Goal: Communication & Community: Answer question/provide support

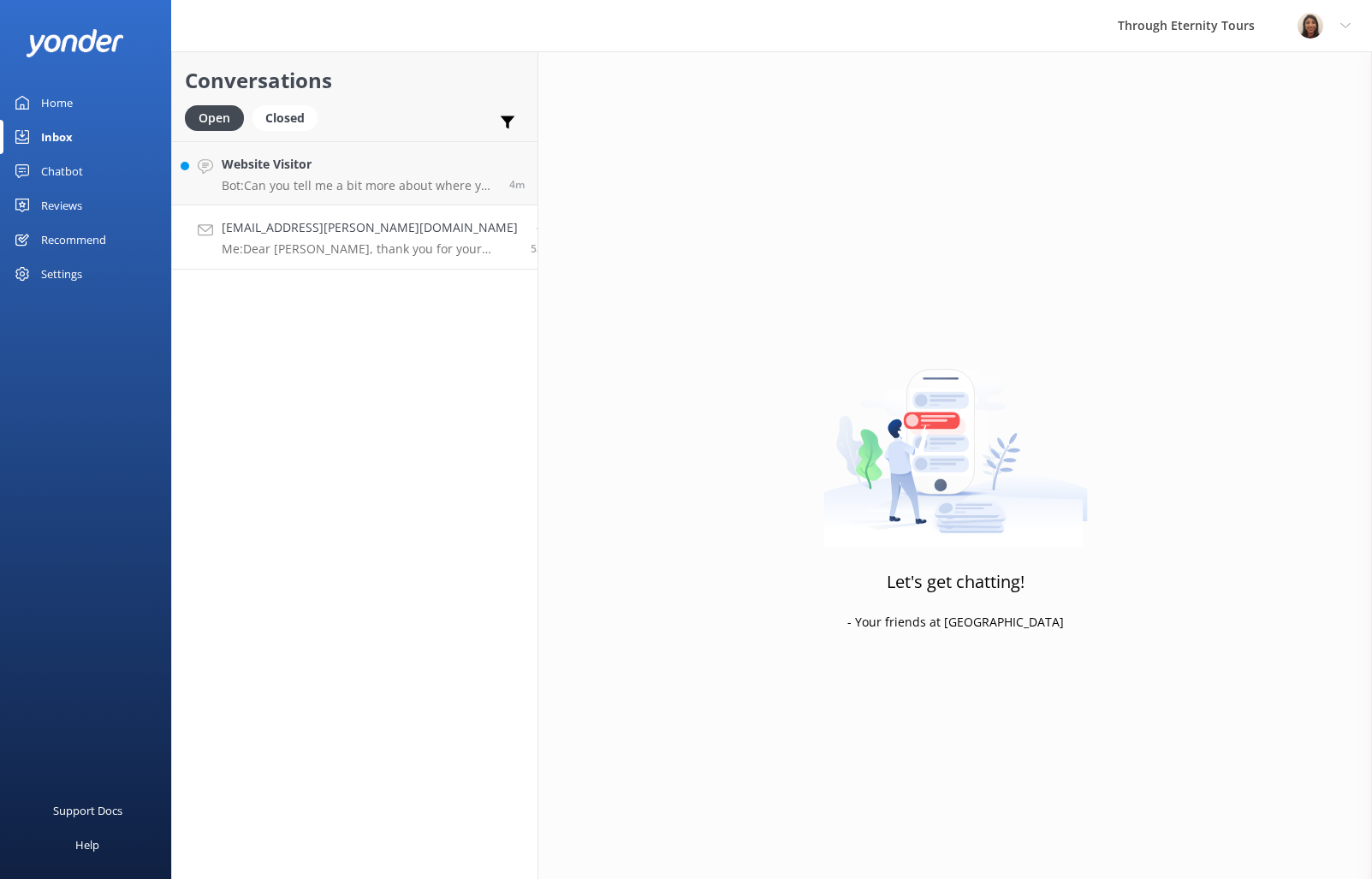
click at [348, 220] on h4 "[EMAIL_ADDRESS][PERSON_NAME][DOMAIN_NAME]" at bounding box center [370, 228] width 296 height 19
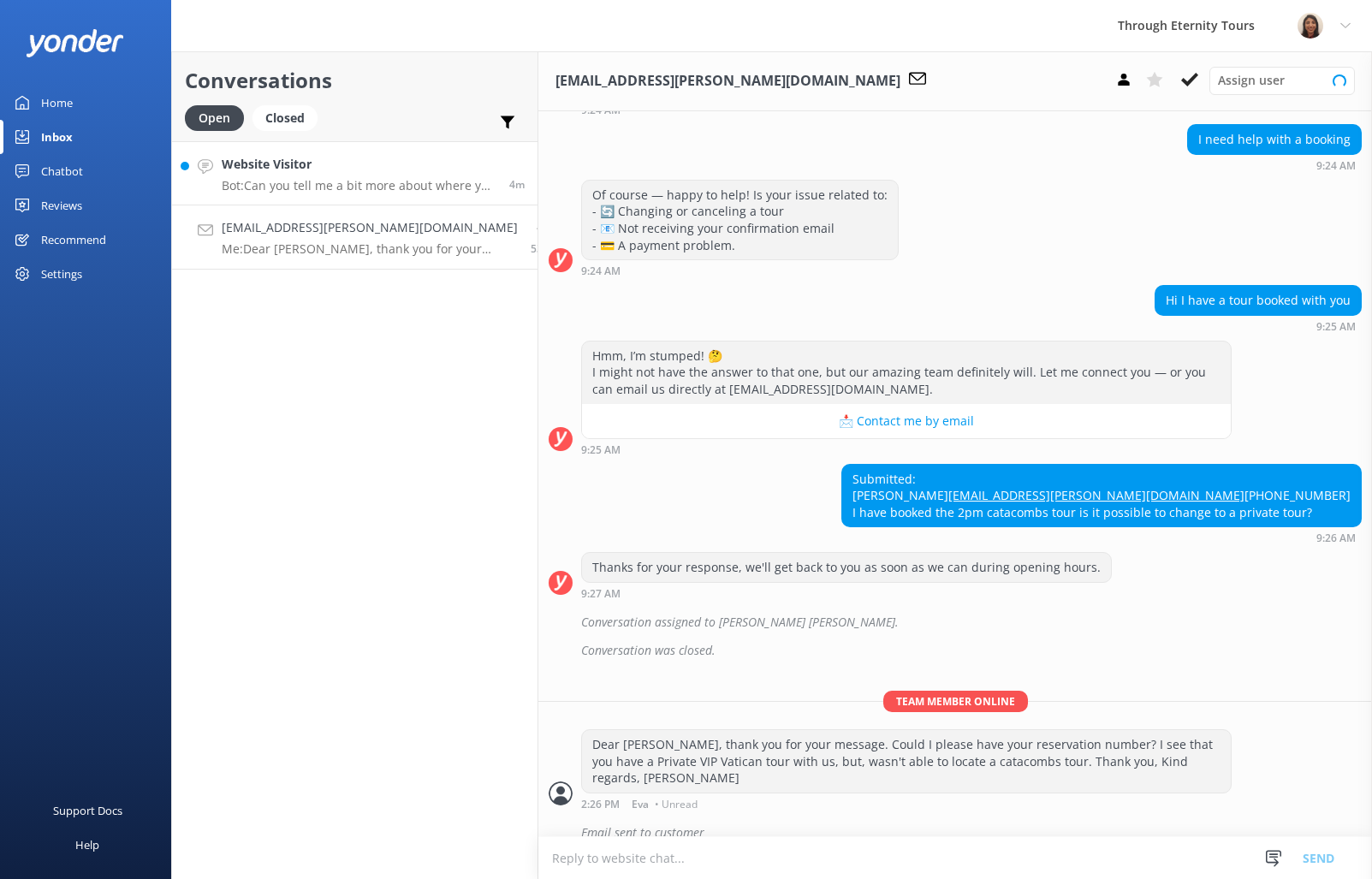
scroll to position [193, 0]
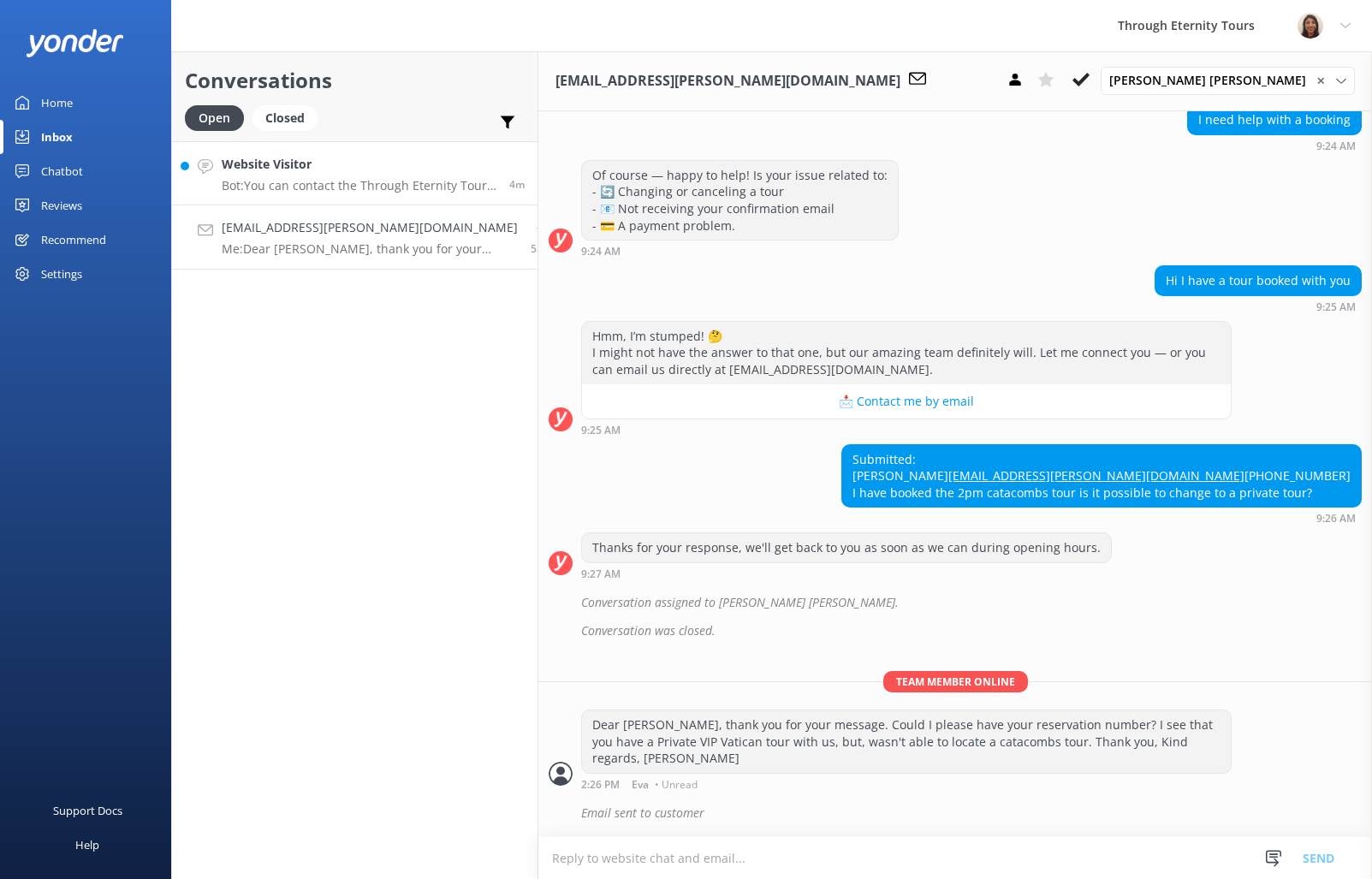
click at [312, 162] on h4 "Website Visitor" at bounding box center [359, 164] width 275 height 19
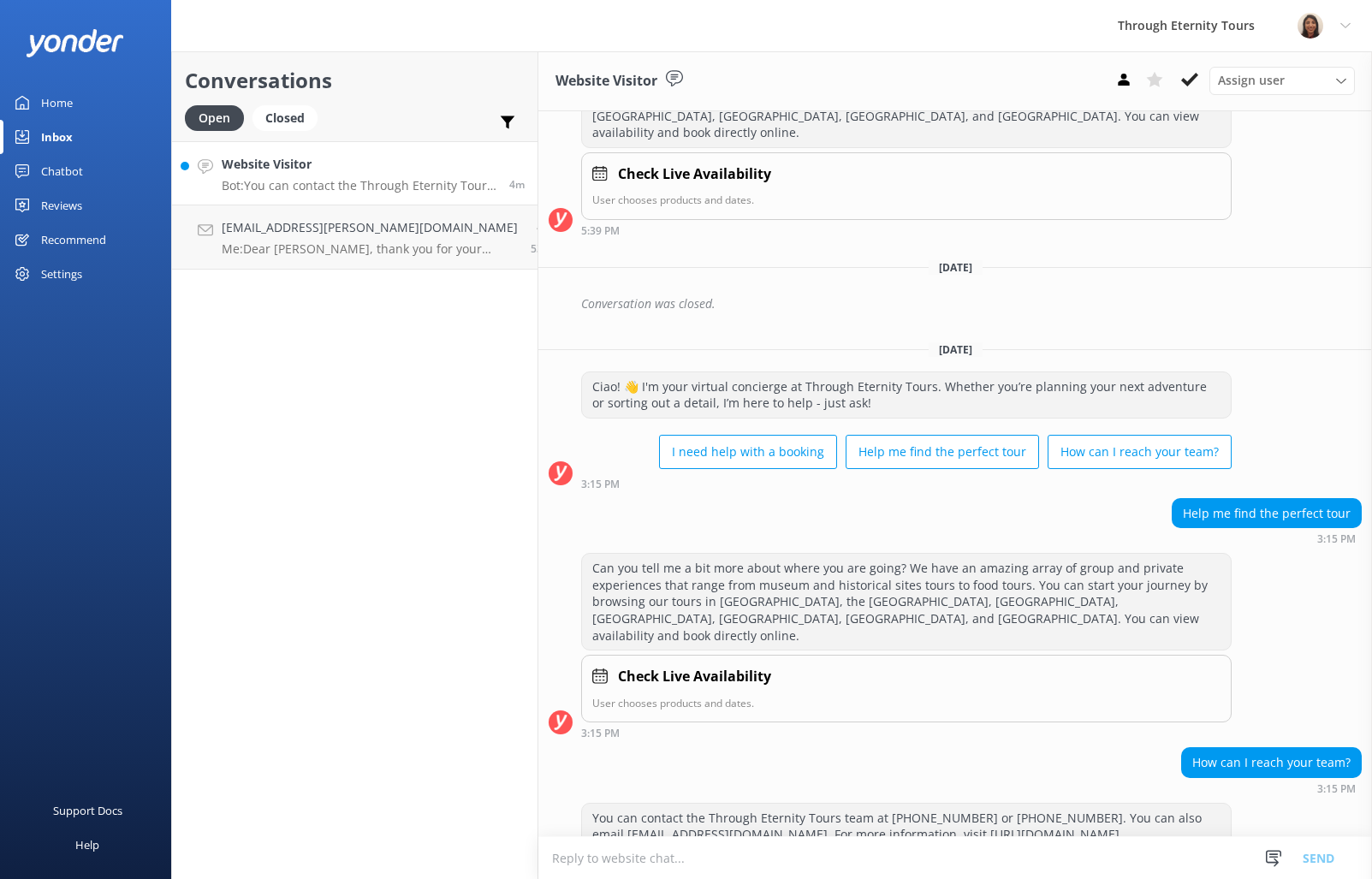
scroll to position [291, 0]
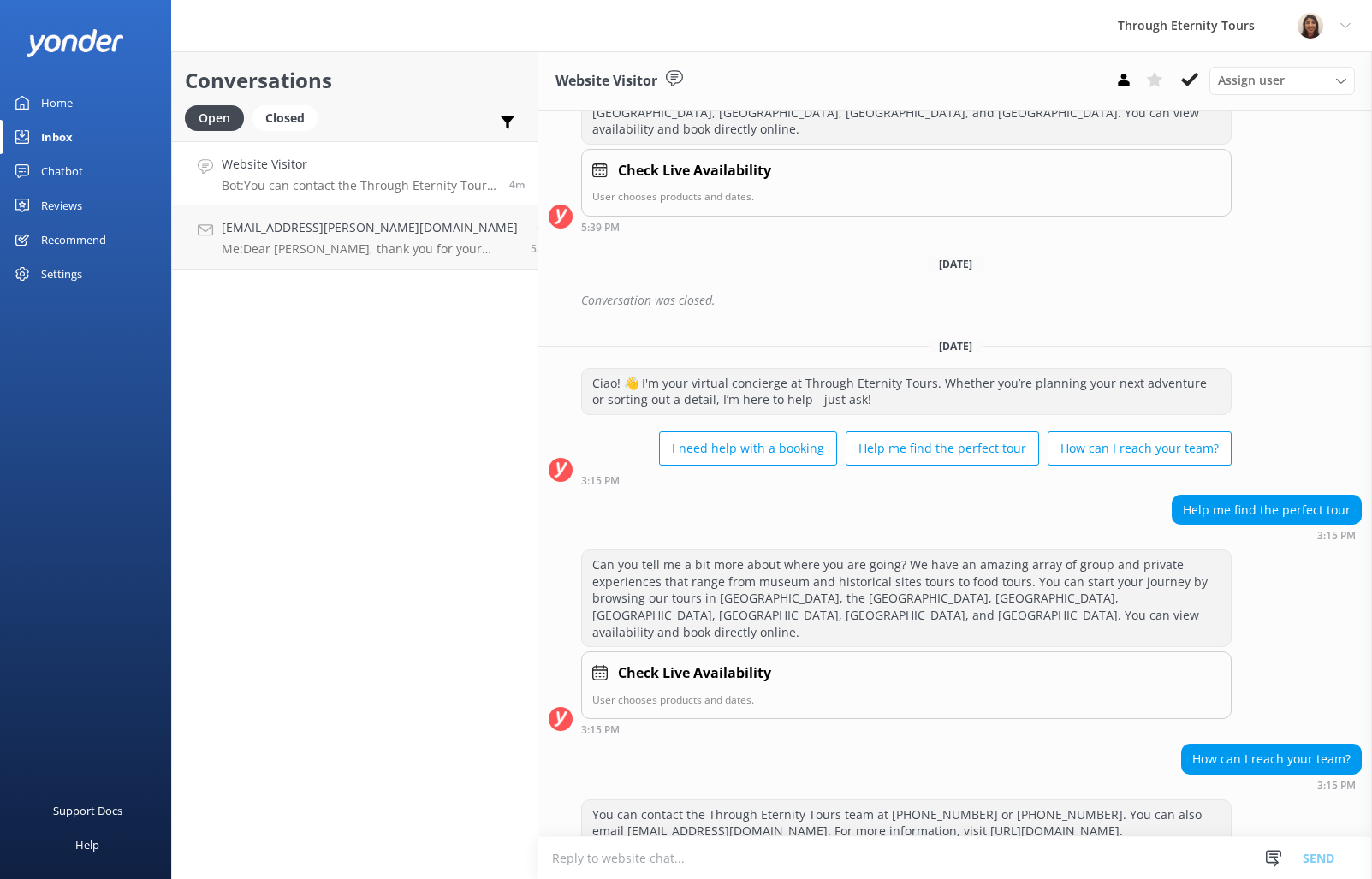
click at [1005, 852] on textarea at bounding box center [955, 858] width 834 height 42
paste textarea "Hello, my name is [PERSON_NAME] from Through Eternity Tours. How can I assist y…"
type textarea "Hello, my name is [PERSON_NAME] from Through Eternity Tours. How can I assist y…"
click at [1290, 87] on div "Assign user" at bounding box center [1282, 80] width 137 height 19
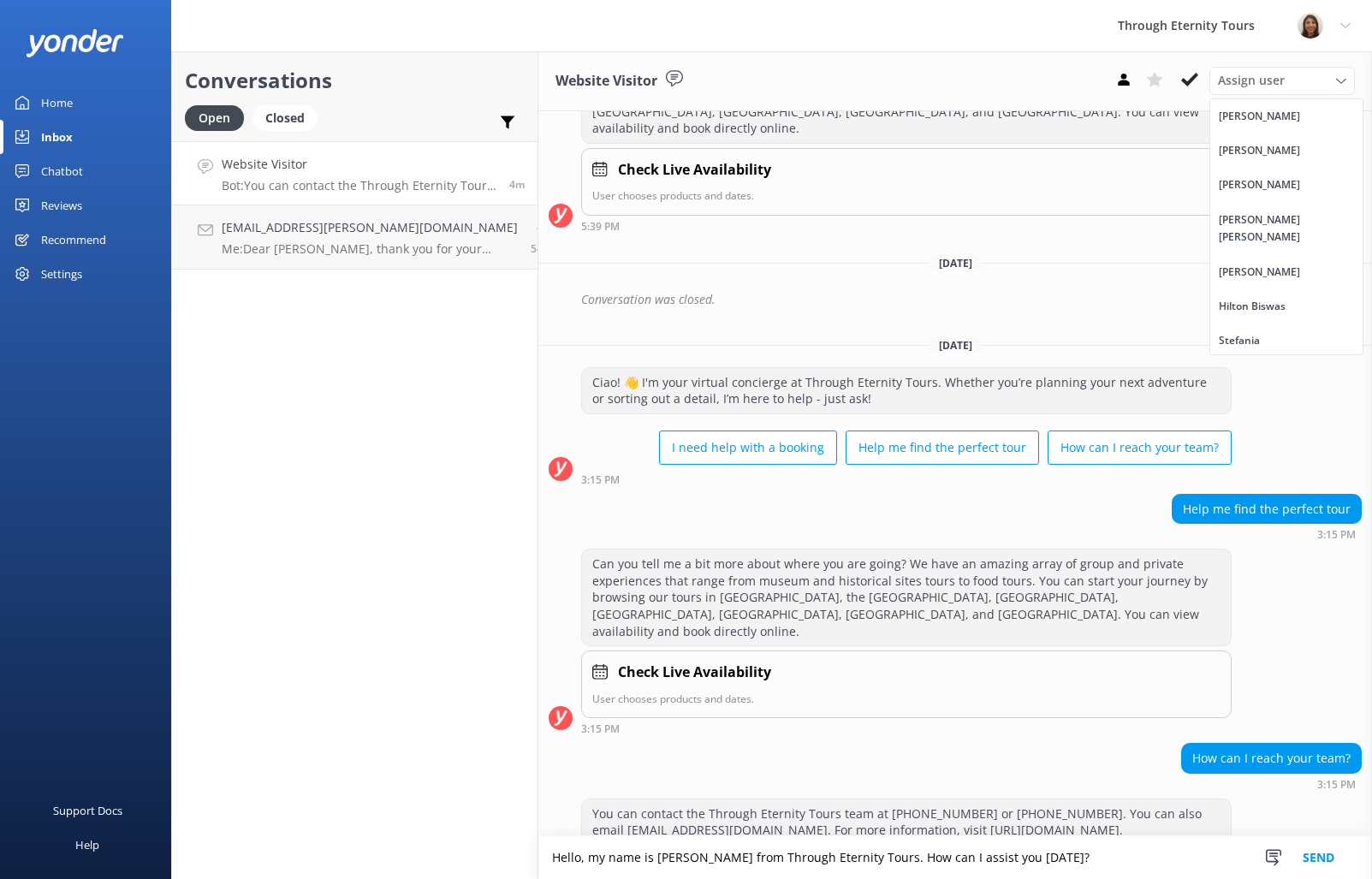
click at [1299, 219] on div "[PERSON_NAME] [PERSON_NAME]" at bounding box center [1286, 229] width 135 height 35
click at [1338, 857] on button "Send" at bounding box center [1318, 858] width 64 height 43
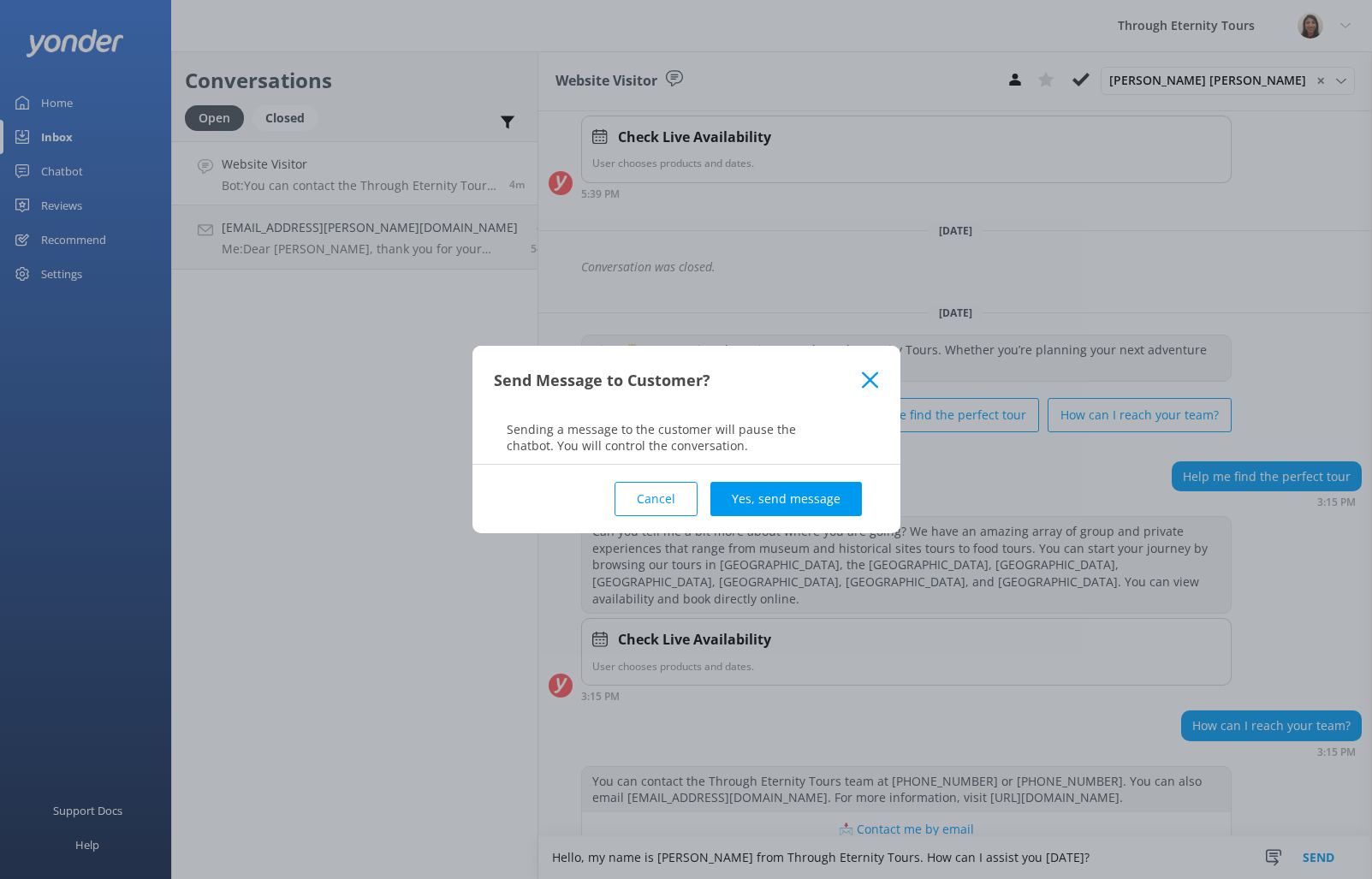
scroll to position [330, 0]
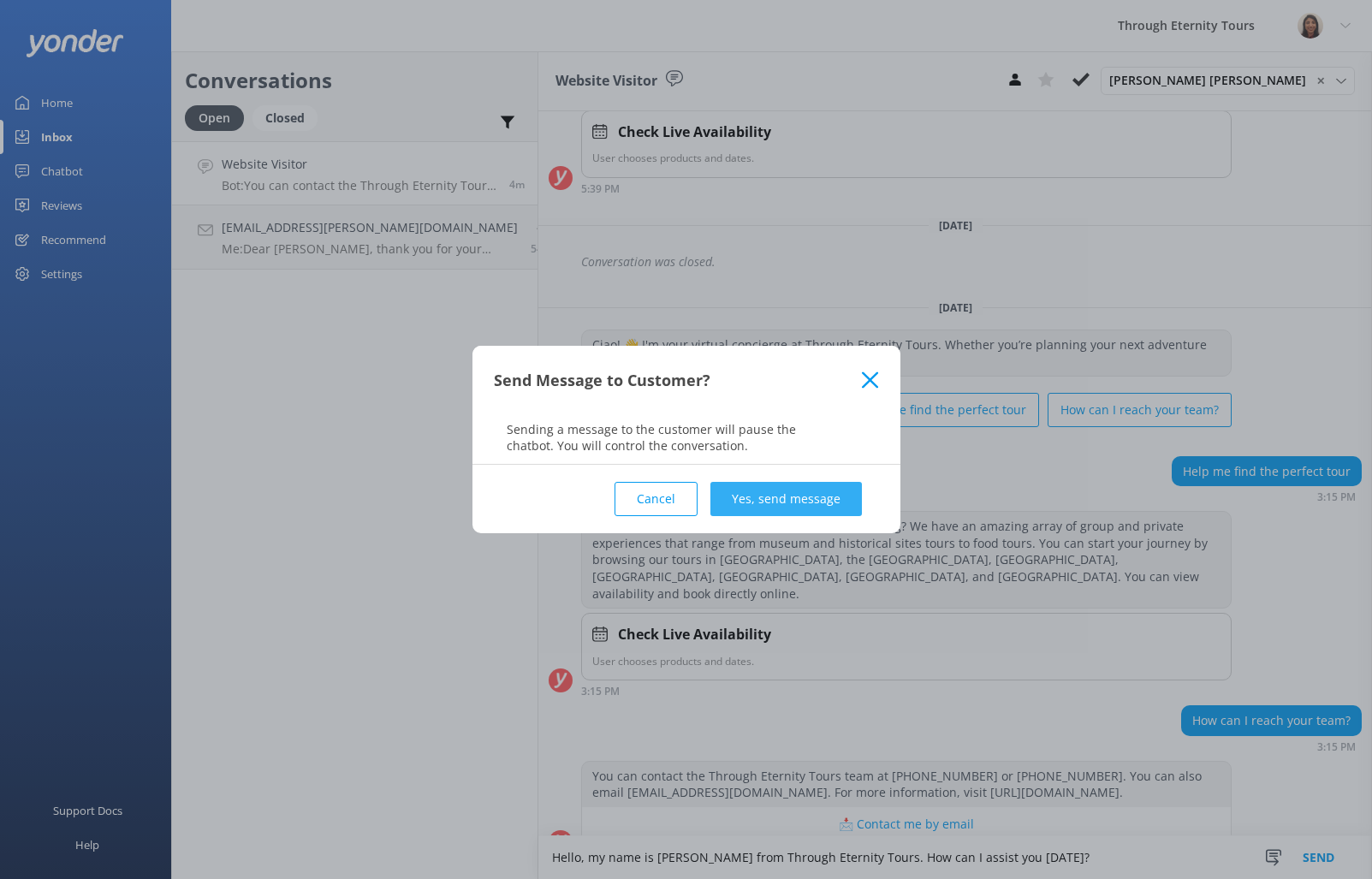
click at [771, 500] on button "Yes, send message" at bounding box center [786, 499] width 151 height 34
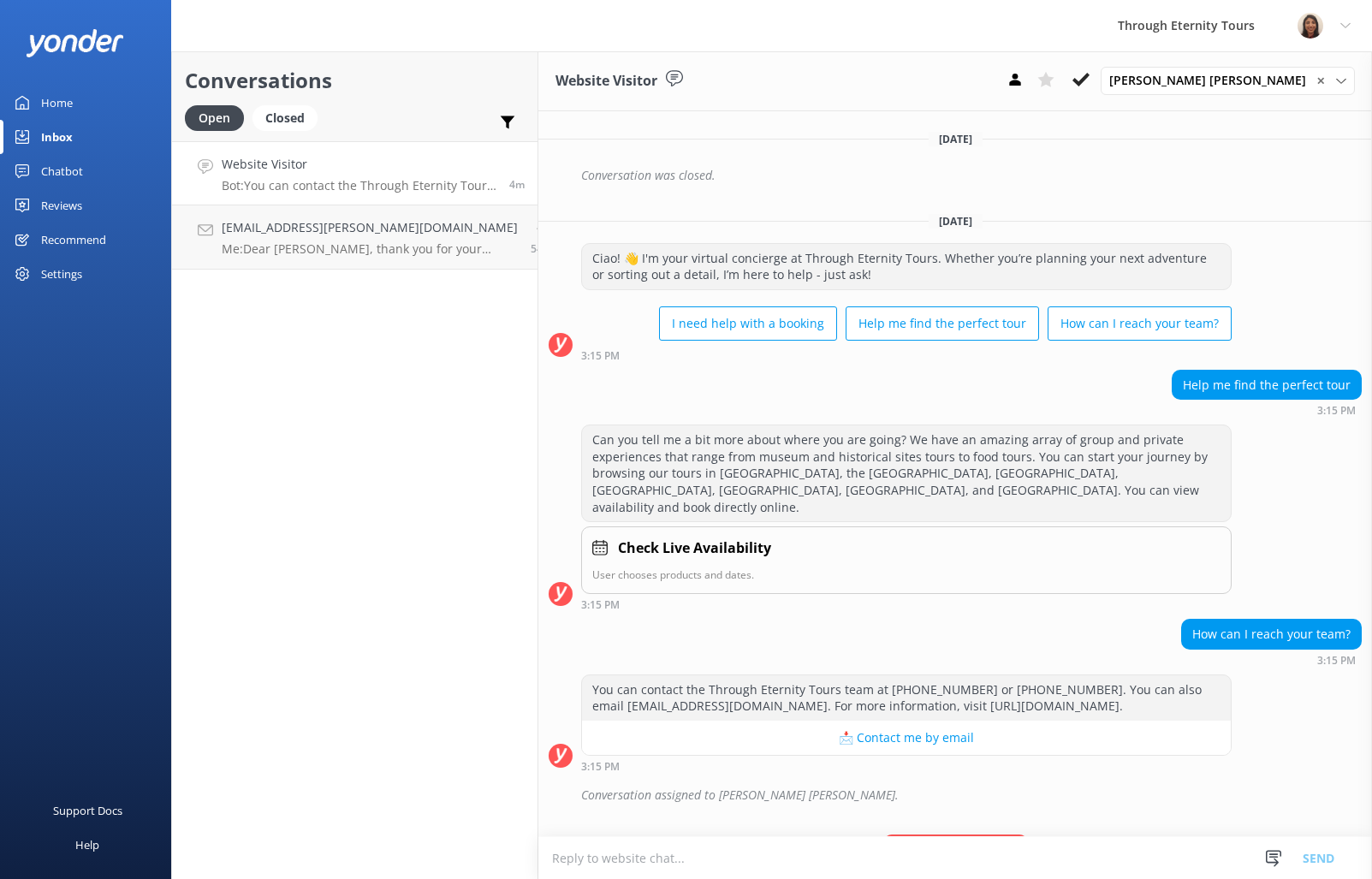
scroll to position [440, 0]
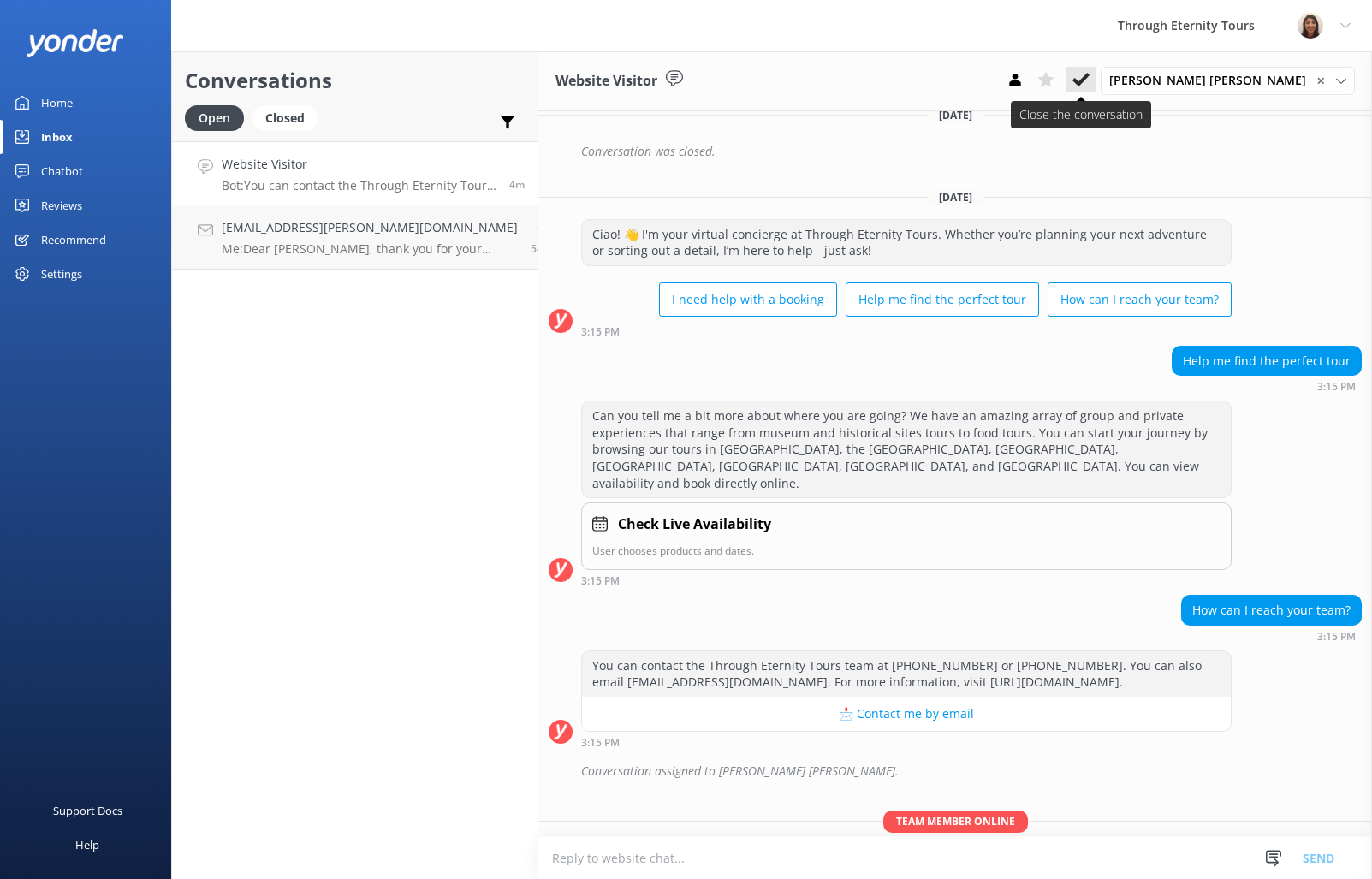
click at [1090, 83] on icon at bounding box center [1081, 80] width 17 height 17
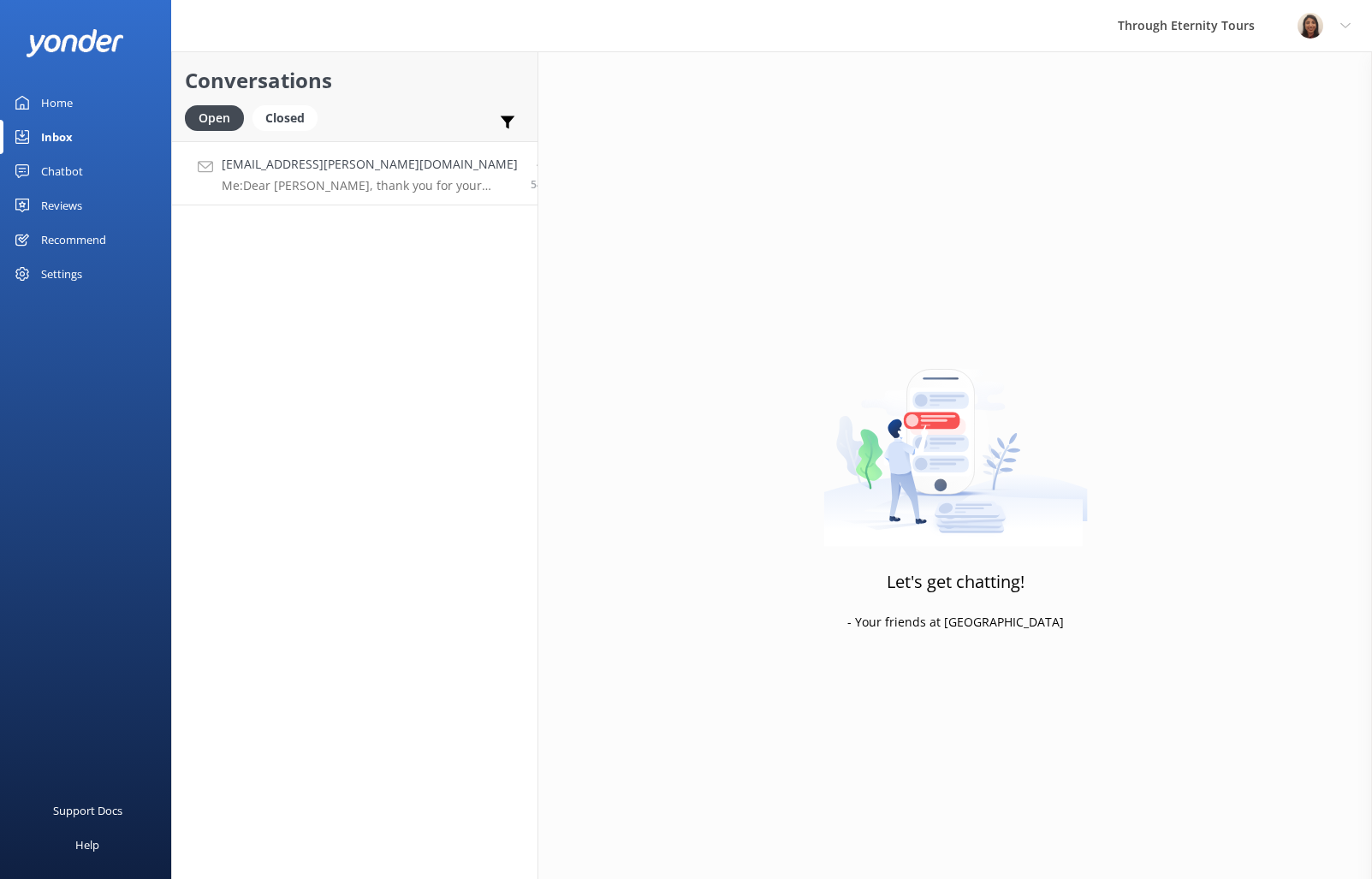
click at [383, 187] on p "Me: Dear [PERSON_NAME], thank you for your message. Could I please have your re…" at bounding box center [370, 186] width 296 height 15
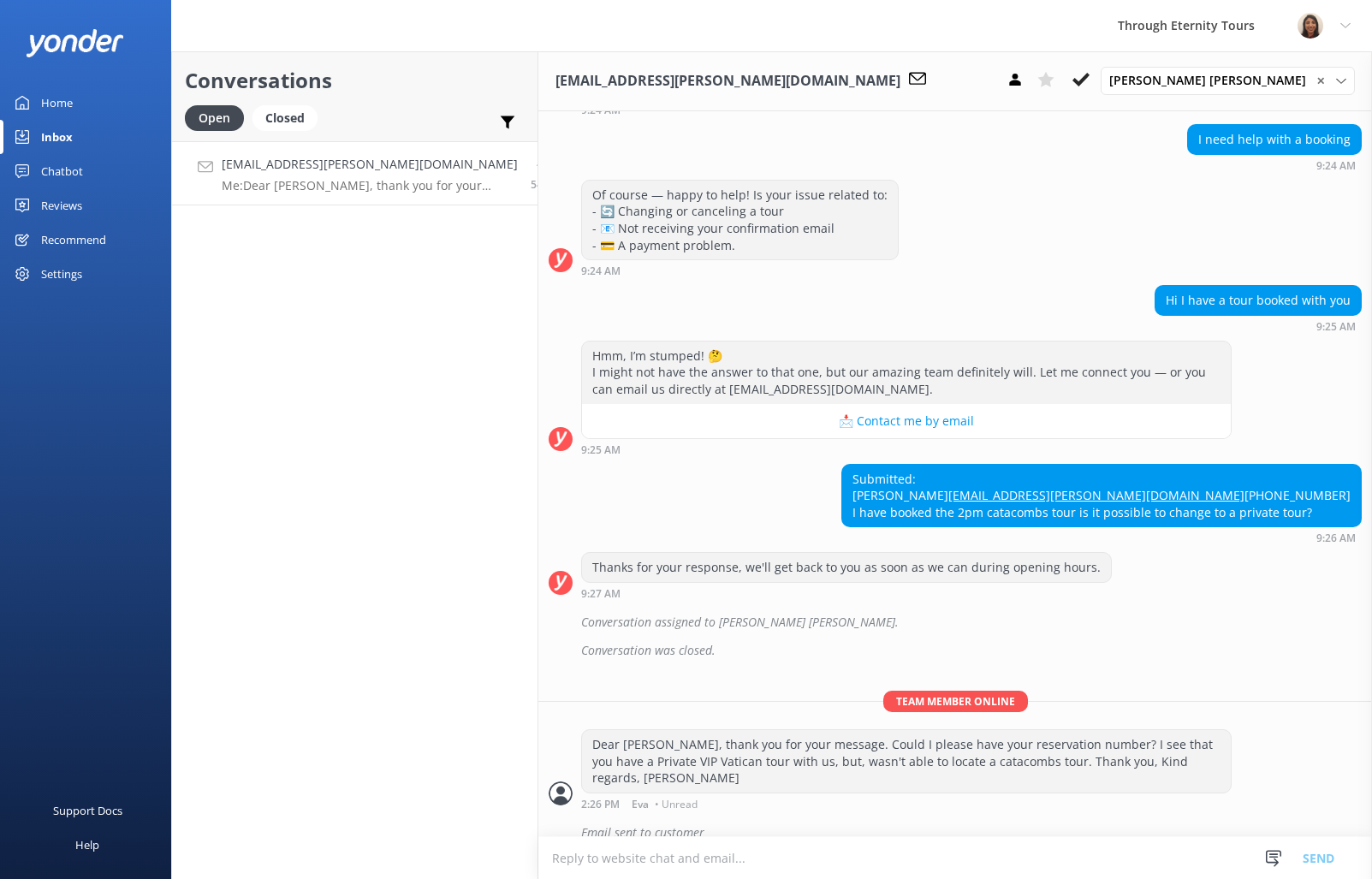
scroll to position [193, 0]
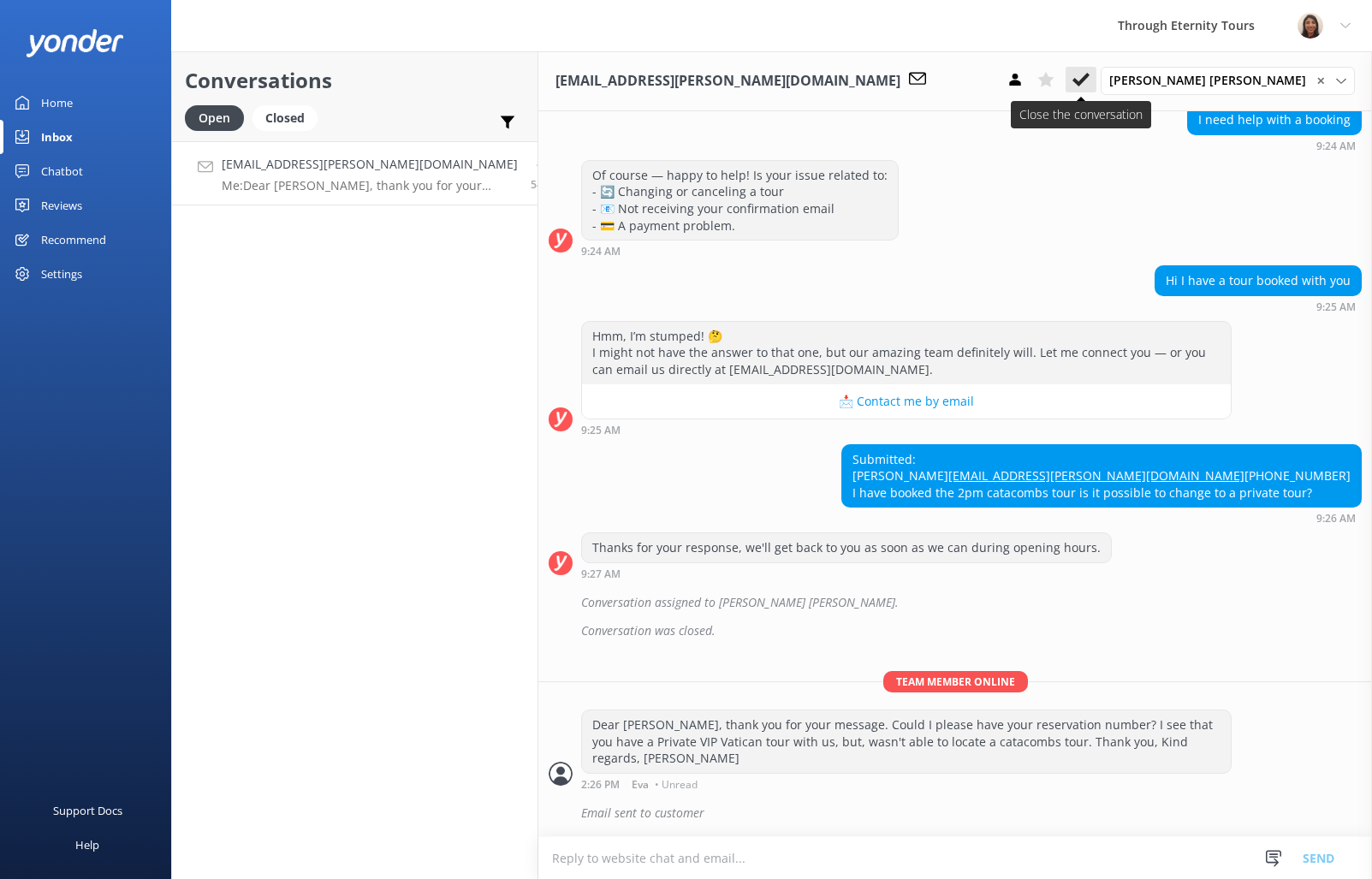
click at [1090, 83] on icon at bounding box center [1081, 80] width 17 height 17
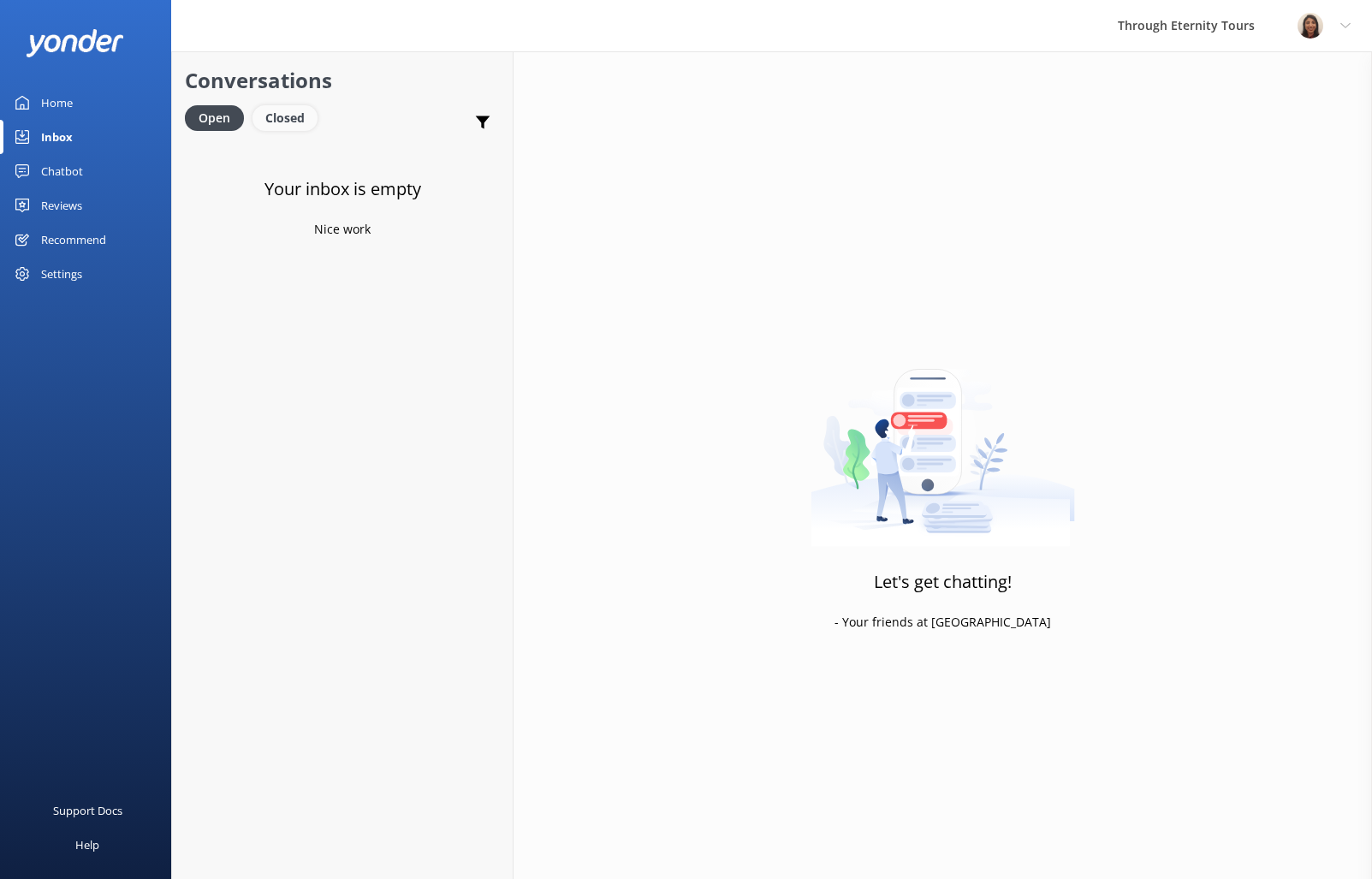
click at [270, 129] on div "Closed" at bounding box center [285, 118] width 65 height 26
click at [223, 125] on div "Open" at bounding box center [213, 118] width 57 height 26
